Goal: Communication & Community: Answer question/provide support

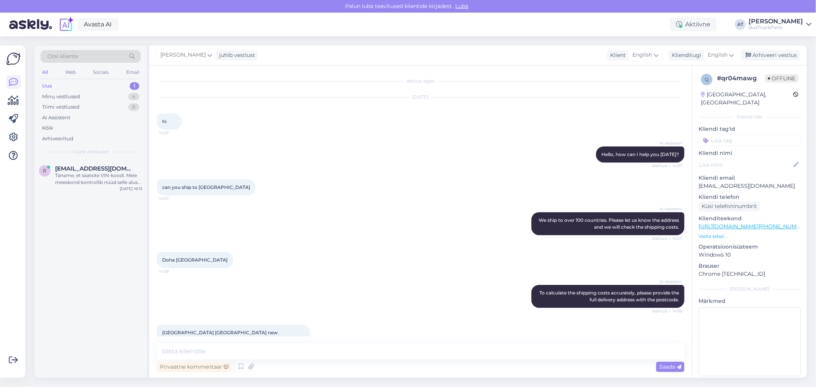
scroll to position [78, 0]
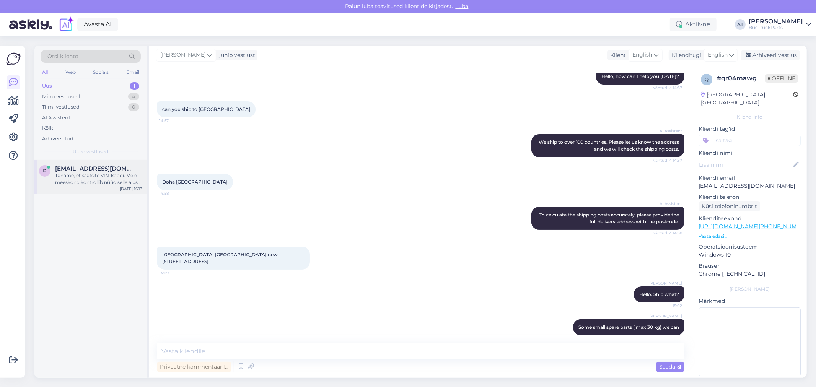
click at [96, 174] on div "Täname, et saatsite VIN-koodi. Meie meeskond kontrollib nüüd selle alusel varuo…" at bounding box center [98, 179] width 87 height 14
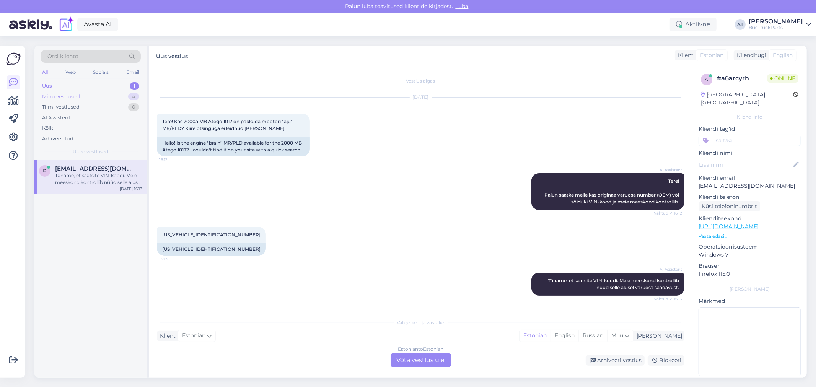
click at [73, 99] on div "Minu vestlused" at bounding box center [61, 97] width 38 height 8
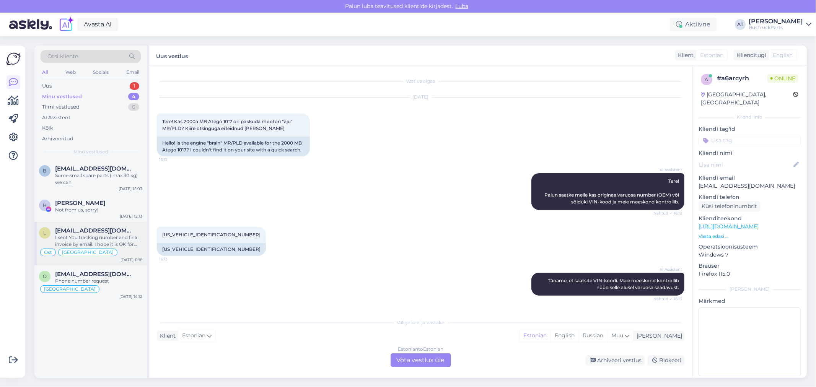
click at [109, 228] on span "[EMAIL_ADDRESS][DOMAIN_NAME]" at bounding box center [95, 230] width 80 height 7
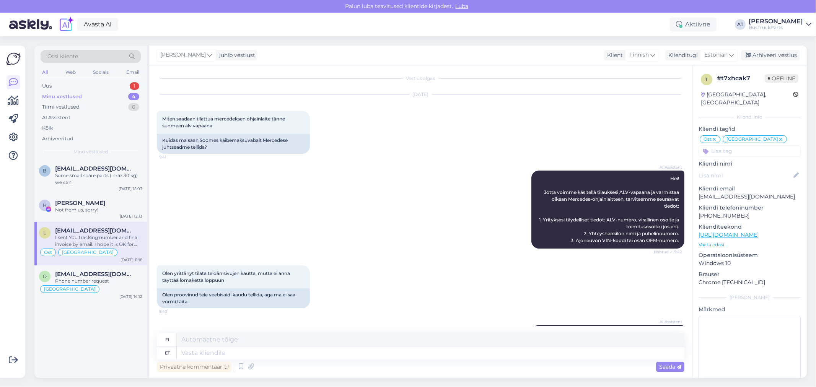
scroll to position [883, 0]
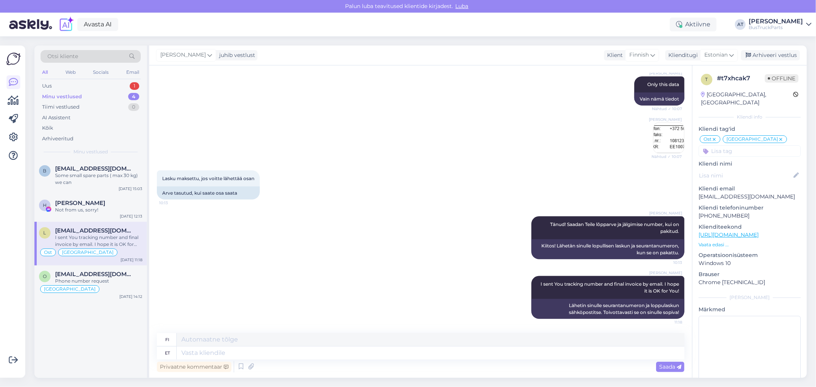
click at [662, 143] on img at bounding box center [668, 138] width 31 height 31
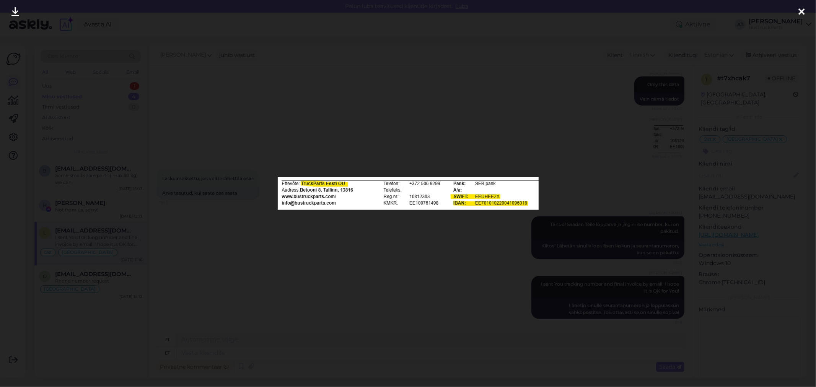
click at [402, 282] on div at bounding box center [408, 193] width 816 height 387
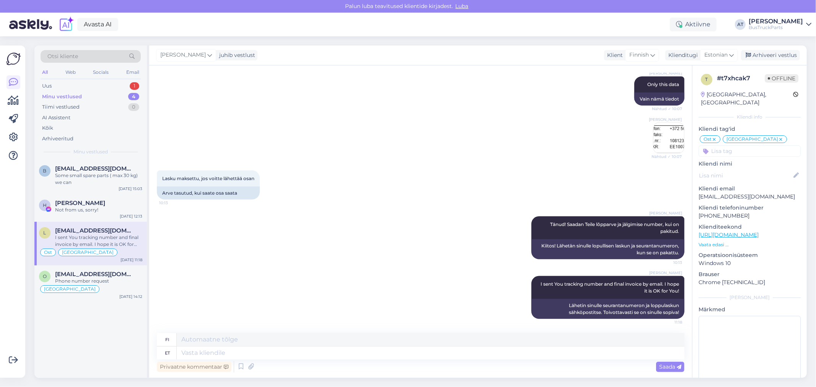
scroll to position [671, 0]
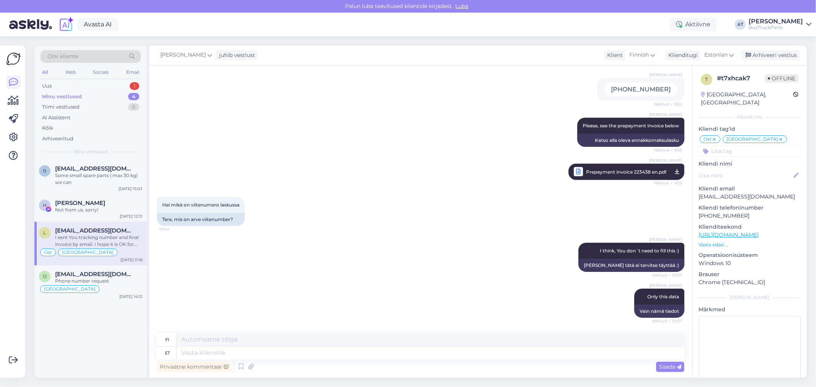
click at [627, 172] on span "Prepayment invoice 223438 en.pdf" at bounding box center [626, 172] width 80 height 10
click at [540, 44] on div "Otsi kliente All Web Socials Email Uus 1 Minu vestlused 4 Tiimi vestlused 0 AI …" at bounding box center [423, 211] width 786 height 351
click at [526, 82] on div "[PERSON_NAME] [PHONE_NUMBER] Nähtud ✓ 9:52" at bounding box center [421, 90] width 528 height 40
click at [113, 271] on span "[EMAIL_ADDRESS][DOMAIN_NAME]" at bounding box center [95, 274] width 80 height 7
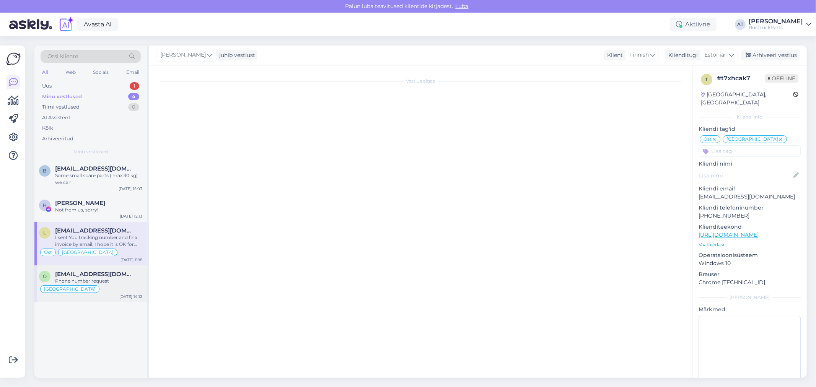
scroll to position [316, 0]
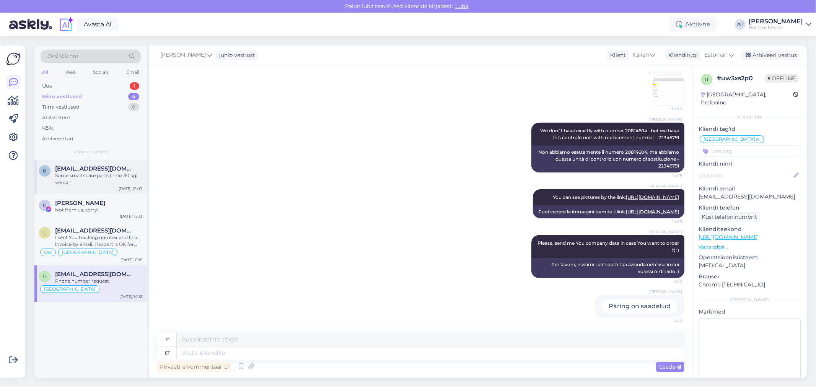
click at [108, 186] on div "Some small spare parts ( max 30 kg) we can" at bounding box center [98, 179] width 87 height 14
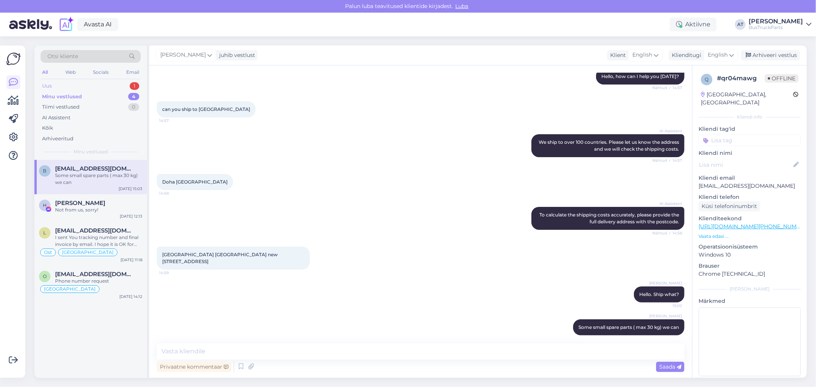
click at [62, 87] on div "Uus 1" at bounding box center [91, 86] width 100 height 11
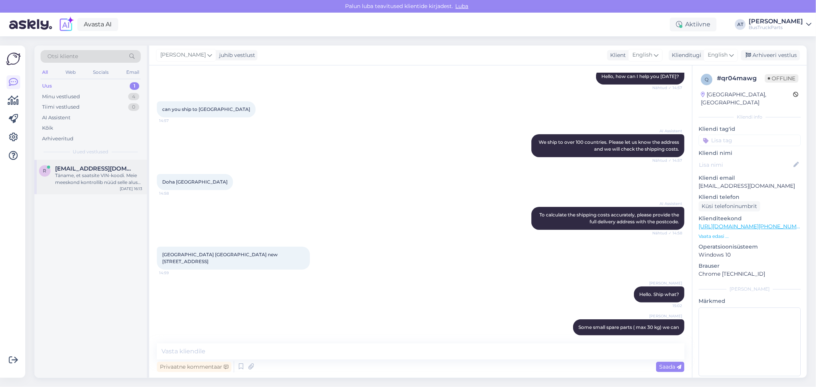
click at [66, 172] on div "Täname, et saatsite VIN-koodi. Meie meeskond kontrollib nüüd selle alusel varuo…" at bounding box center [98, 179] width 87 height 14
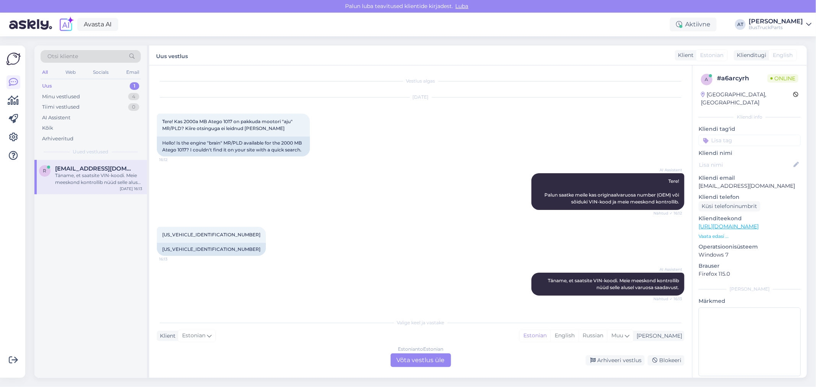
scroll to position [0, 0]
drag, startPoint x: 163, startPoint y: 119, endPoint x: 286, endPoint y: 130, distance: 123.3
click at [286, 130] on div "Tere! Kas 2000a MB Atego 1017 on pakkuda mootori "aju" MR/PLD? Kiire otsinguga …" at bounding box center [233, 125] width 153 height 23
click at [200, 147] on div "Hello! Is the engine "brain" MR/PLD available for the 2000 MB Atego 1017? I cou…" at bounding box center [233, 147] width 153 height 20
click at [447, 357] on div "Estonian to Estonian Võta vestlus üle" at bounding box center [421, 360] width 60 height 14
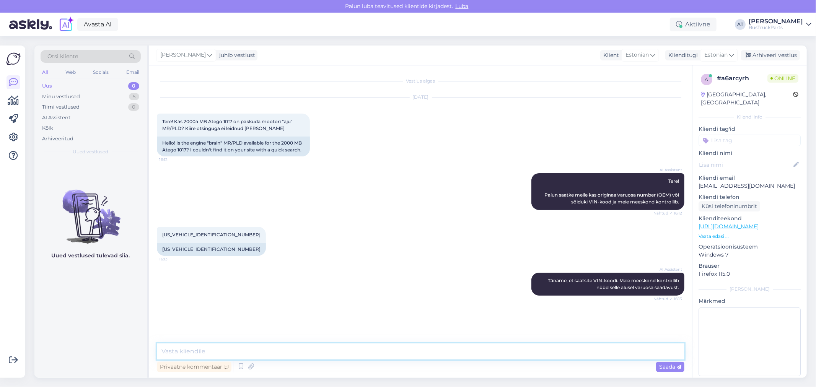
click at [433, 346] on textarea at bounding box center [421, 352] width 528 height 16
type textarea "Kohtollin kohe"
click at [188, 251] on div "[US_VEHICLE_IDENTIFICATION_NUMBER]" at bounding box center [211, 249] width 109 height 13
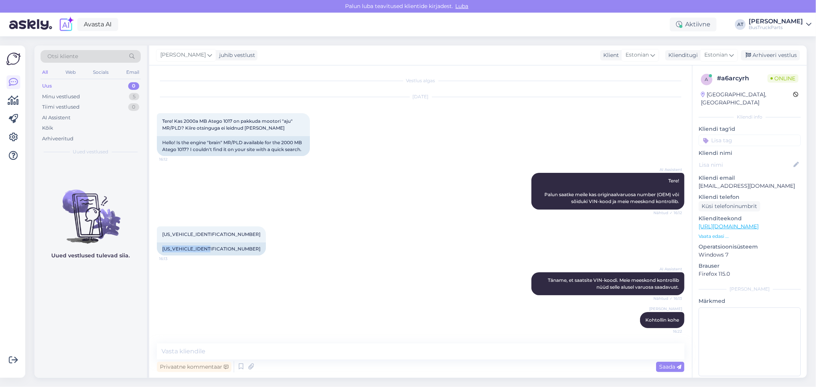
copy div "[US_VEHICLE_IDENTIFICATION_NUMBER]"
click at [350, 351] on textarea at bounding box center [421, 352] width 528 height 16
type textarea "KAs Teil on võimalus ümber programmeerida mootori juhtlokid?"
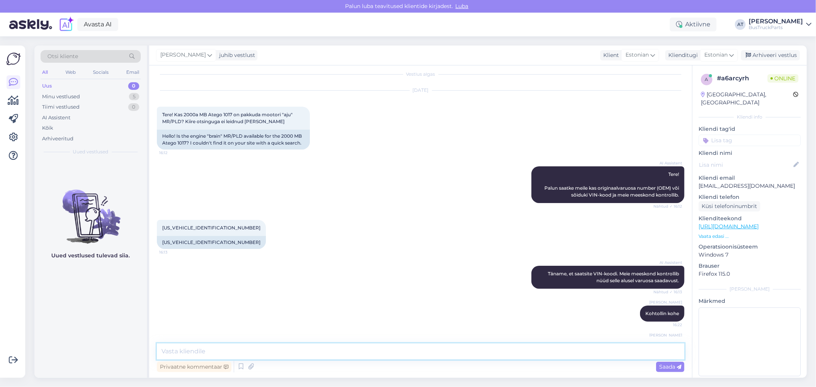
scroll to position [47, 0]
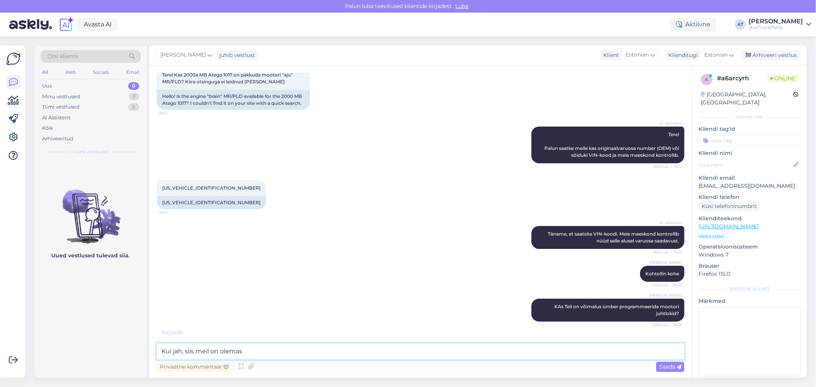
click at [374, 350] on textarea "Kui jah, siis meil on olemas" at bounding box center [421, 352] width 528 height 16
paste textarea "OM900.913"
type textarea "Kui jah, siis meil on olemas OM900.913"
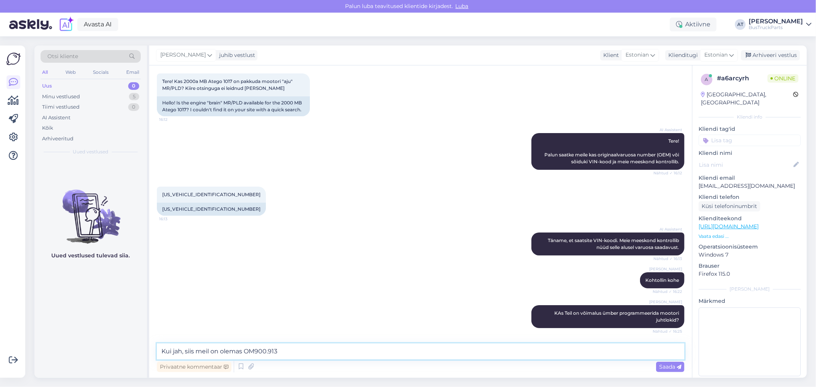
click at [361, 347] on textarea "Kui jah, siis meil on olemas OM900.913" at bounding box center [421, 352] width 528 height 16
click at [353, 355] on textarea "Kui jah, siis meil on olemas OM900.913" at bounding box center [421, 352] width 528 height 16
click at [352, 356] on textarea at bounding box center [421, 352] width 528 height 16
click at [254, 350] on textarea "Kahjuks täpselt sama mootori meil pole pakkuda" at bounding box center [421, 352] width 528 height 16
type textarea "Kahjuks täpselt sama mootori 904.911 meil pole pakkuda"
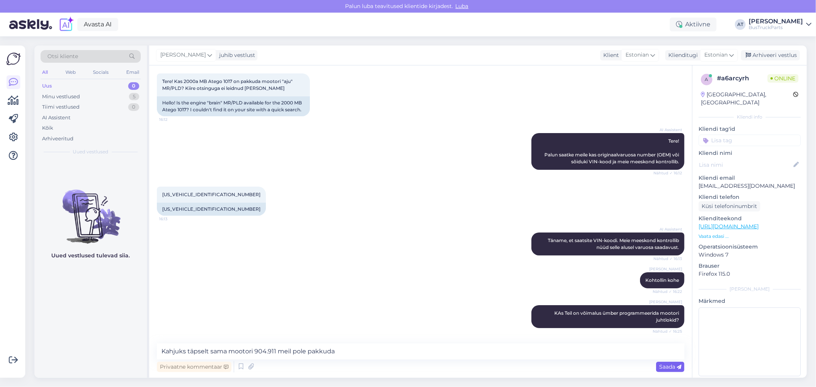
click at [657, 368] on div "Saada" at bounding box center [670, 367] width 28 height 10
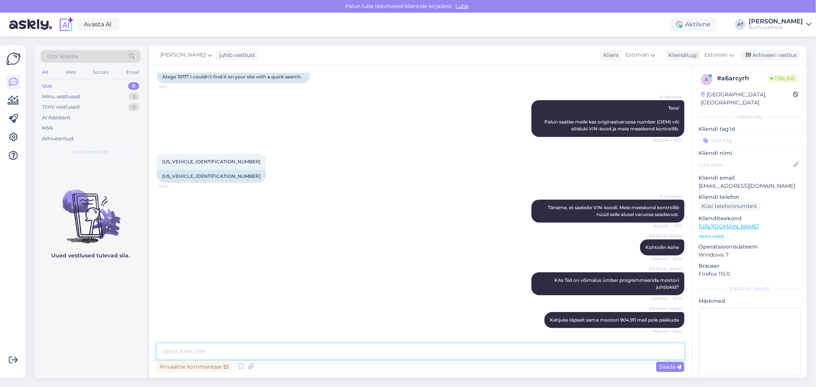
click at [577, 354] on textarea at bounding box center [421, 352] width 528 height 16
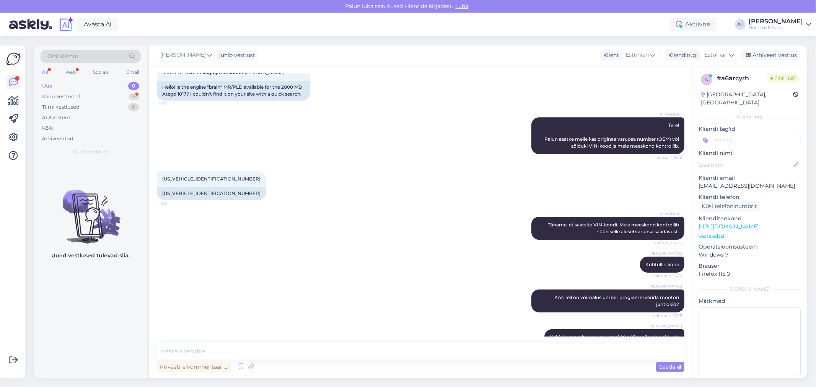
scroll to position [133, 0]
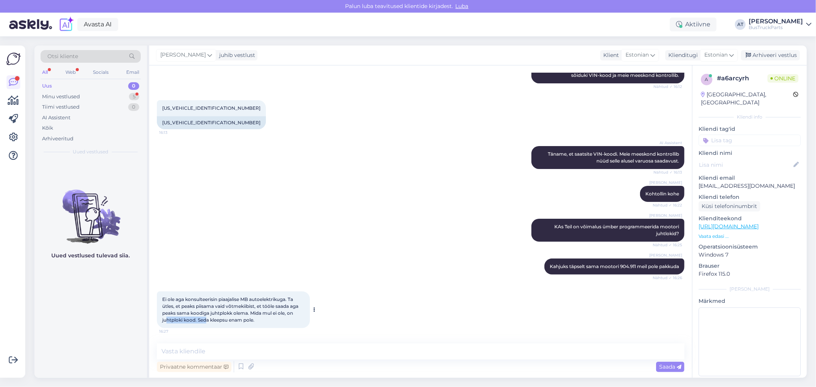
drag, startPoint x: 168, startPoint y: 320, endPoint x: 209, endPoint y: 322, distance: 41.7
click at [208, 322] on span "Ei ole aga konsulteerisin piaajalise MB autoelektrikuga. Ta ütles, et peaks pii…" at bounding box center [230, 309] width 137 height 26
click at [236, 322] on span "Ei ole aga konsulteerisin piaajalise MB autoelektrikuga. Ta ütles, et peaks pii…" at bounding box center [230, 309] width 137 height 26
click at [257, 320] on div "Ei ole aga konsulteerisin piaajalise MB autoelektrikuga. Ta ütles, et peaks pii…" at bounding box center [233, 310] width 153 height 37
click at [305, 349] on textarea at bounding box center [421, 352] width 528 height 16
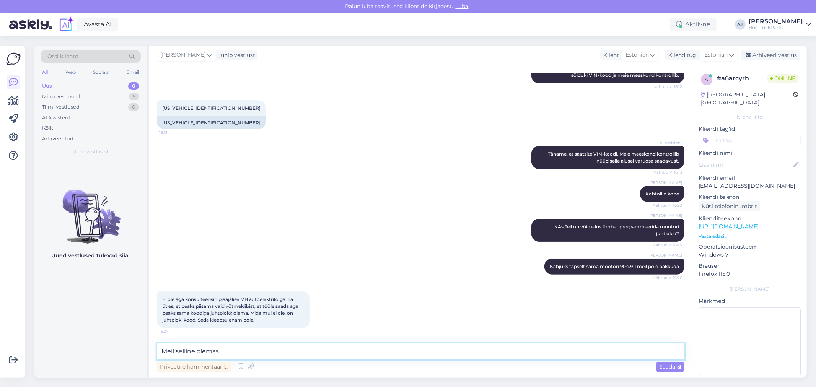
paste textarea
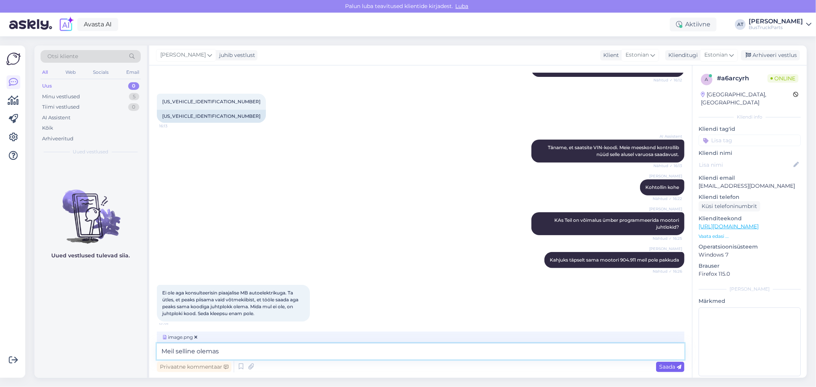
type textarea "Meil selline olemas"
click at [660, 366] on span "Saada" at bounding box center [670, 366] width 22 height 7
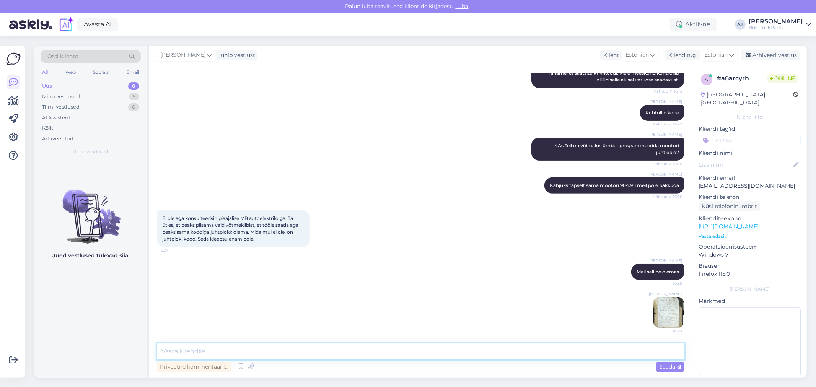
click at [350, 344] on textarea at bounding box center [421, 352] width 528 height 16
paste textarea "2 immokiibid"
type textarea "2 immokiibid kaasas"
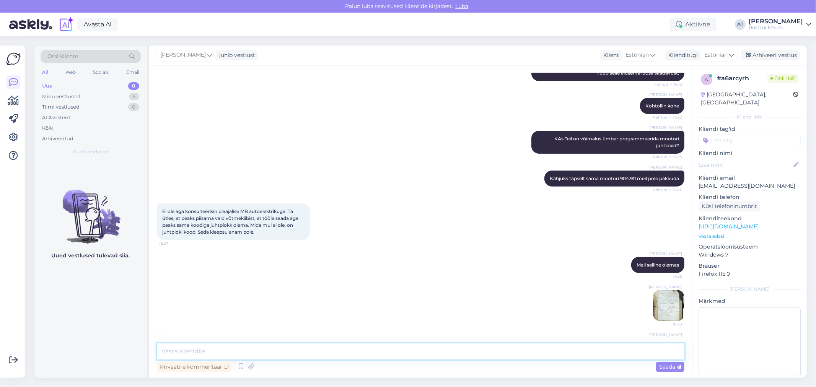
scroll to position [247, 0]
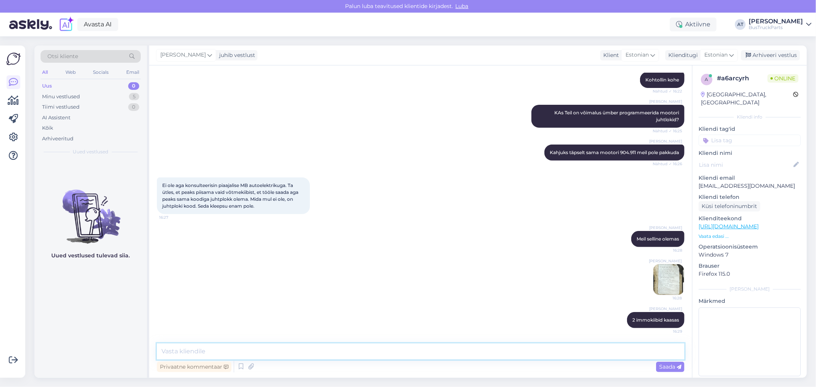
click at [384, 356] on textarea at bounding box center [421, 352] width 528 height 16
paste textarea "[URL][DOMAIN_NAME]"
type textarea "[URL][DOMAIN_NAME]"
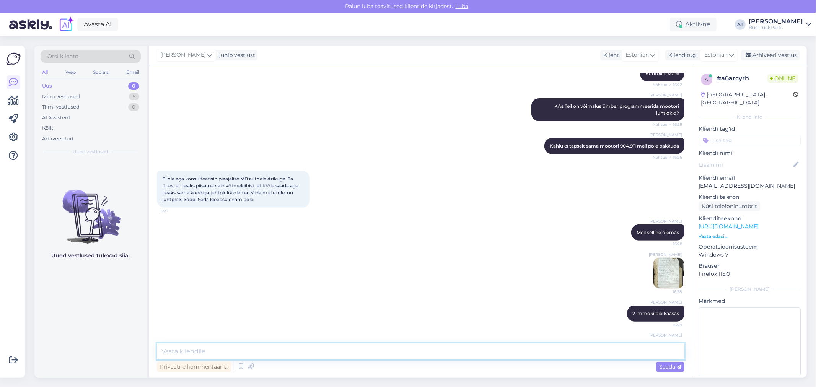
scroll to position [287, 0]
